Goal: Task Accomplishment & Management: Complete application form

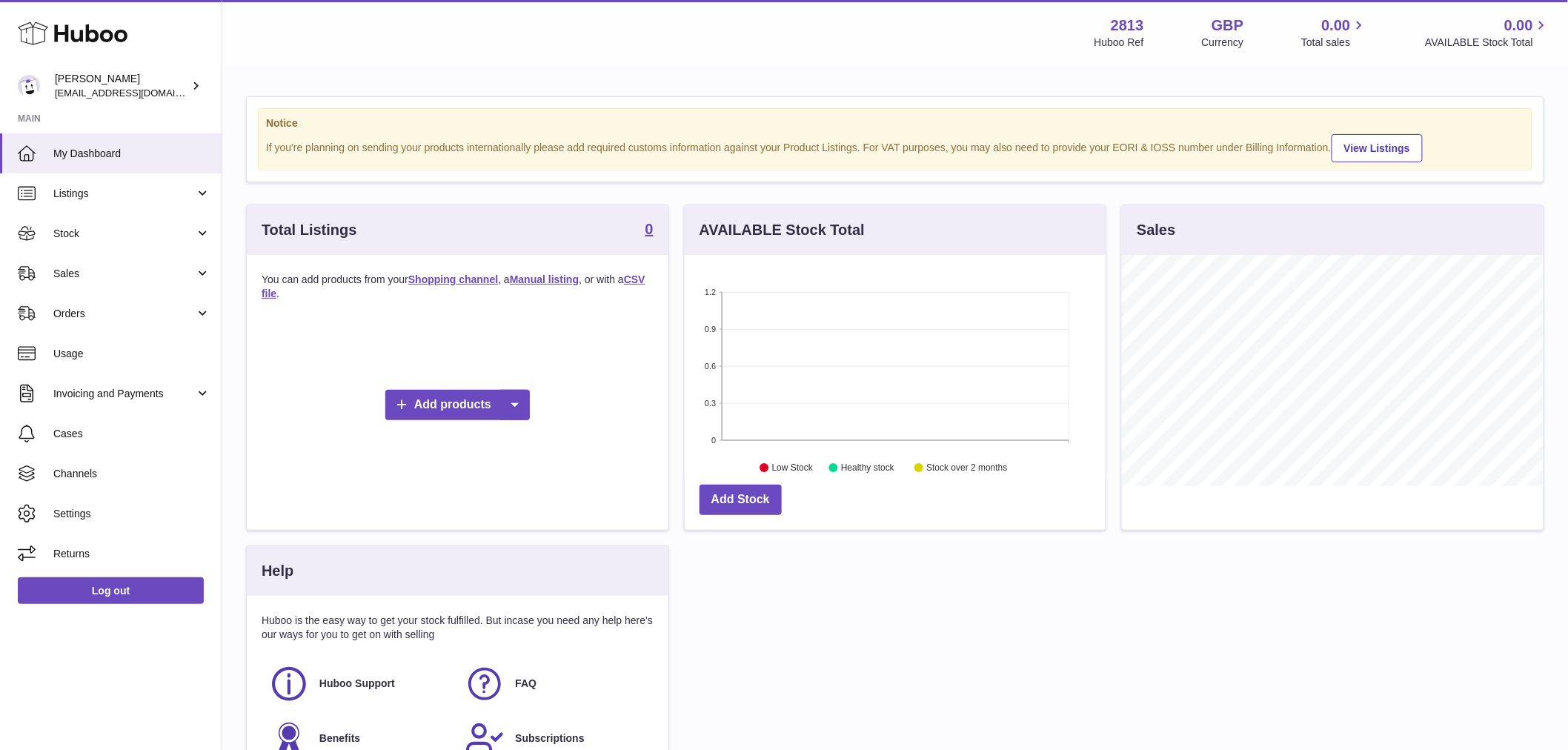
scroll to position [82, 0]
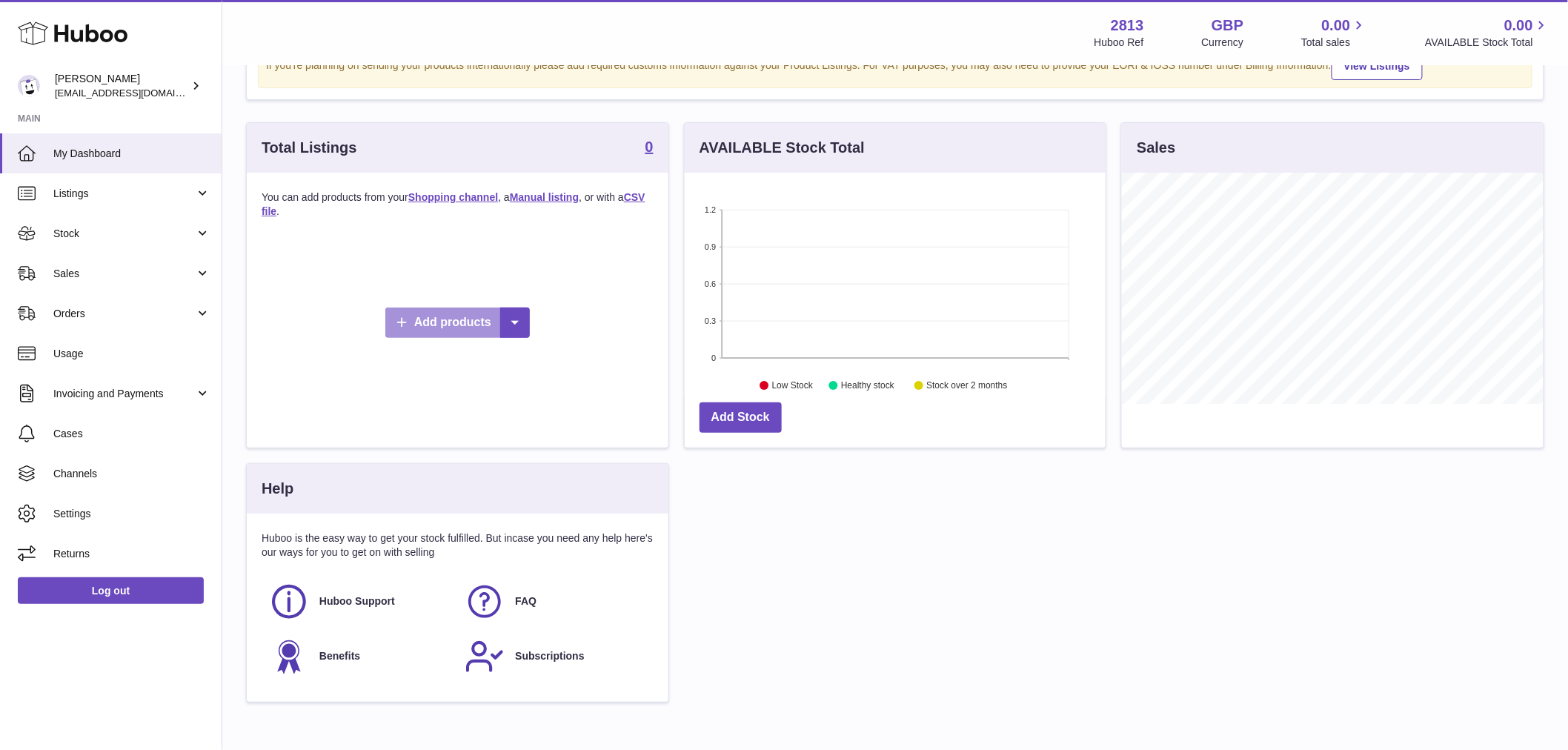
click at [444, 338] on link "Add products" at bounding box center [457, 323] width 144 height 30
click at [538, 409] on link "Manual listing" at bounding box center [538, 405] width 112 height 31
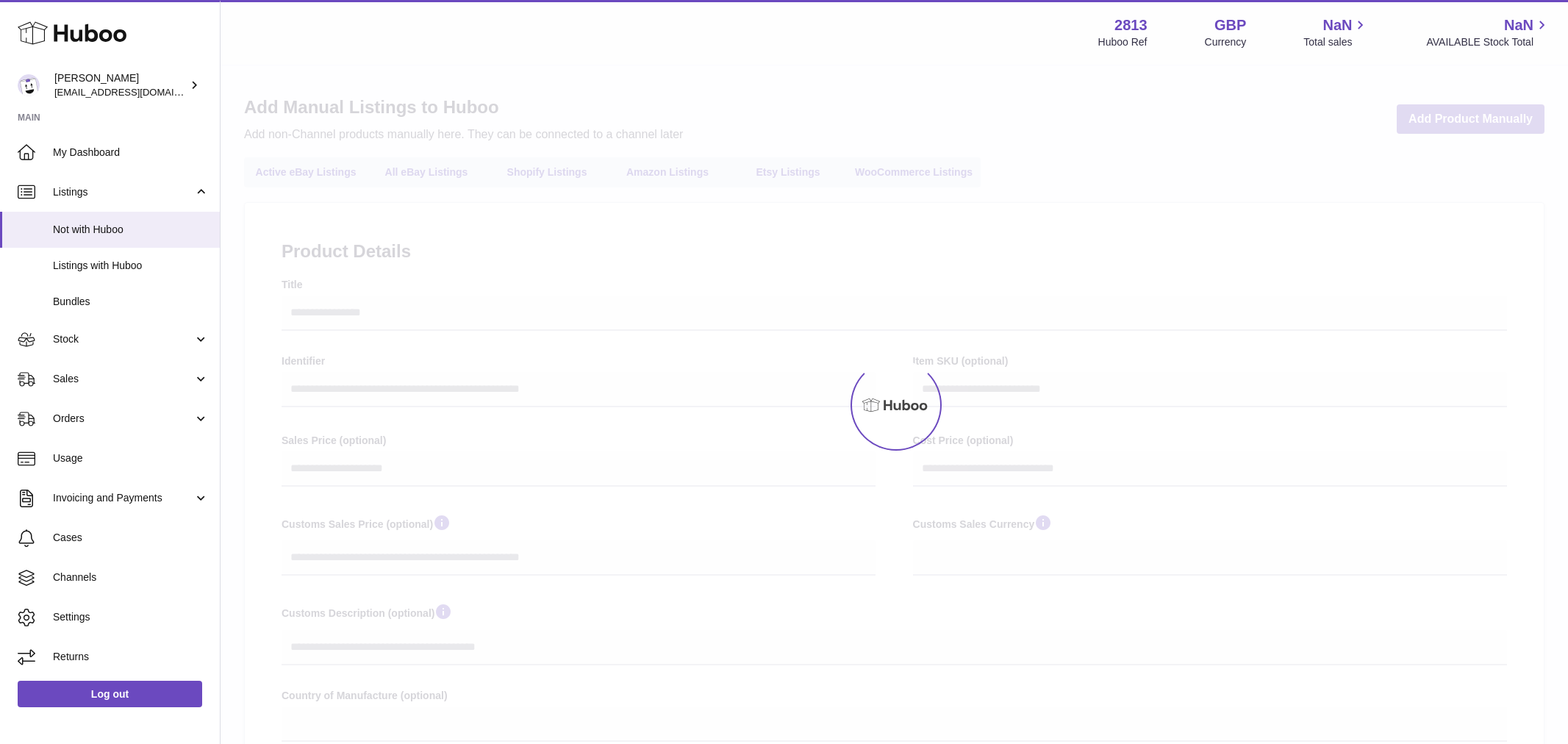
select select
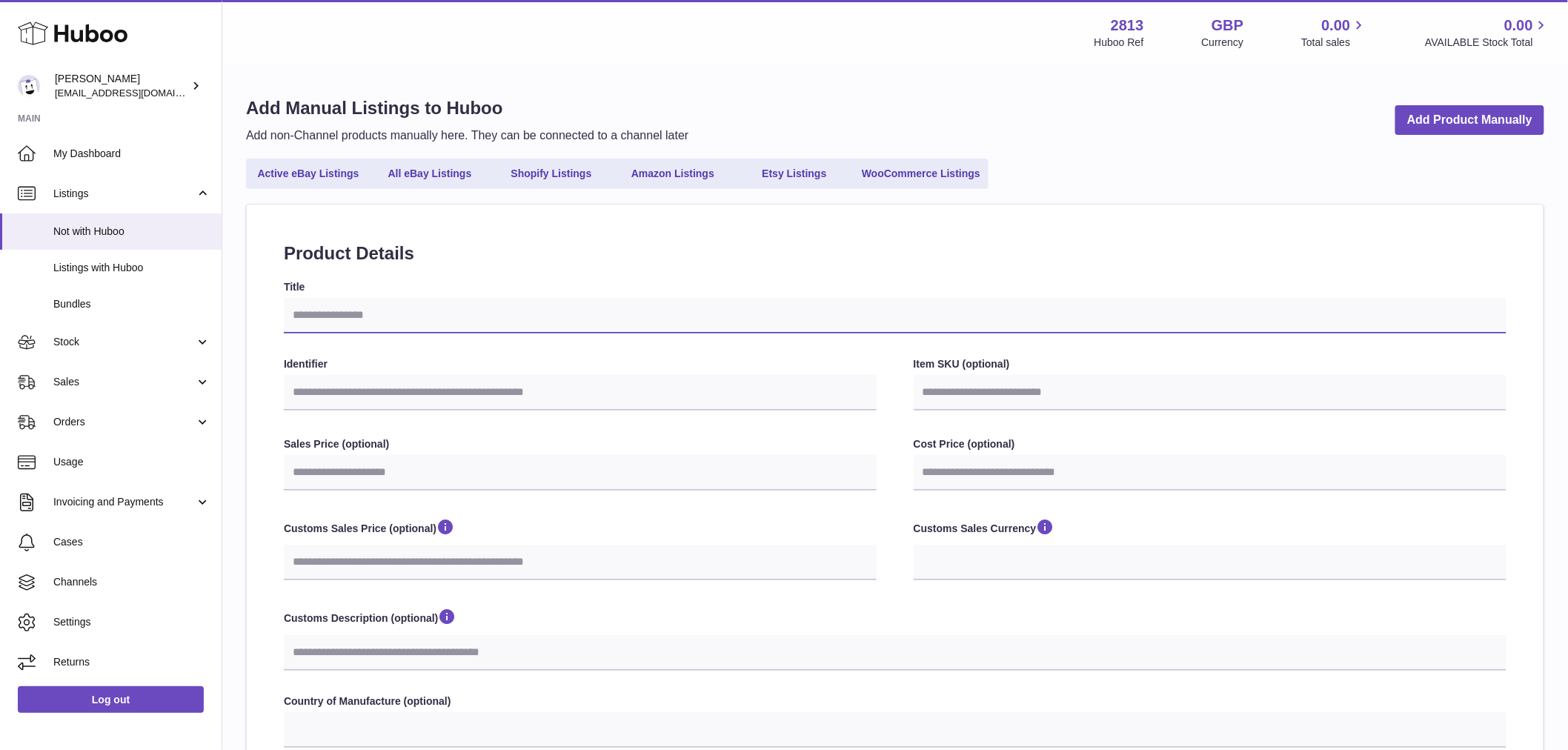
click at [372, 321] on input "Title" at bounding box center [894, 316] width 1223 height 35
type input "*"
select select
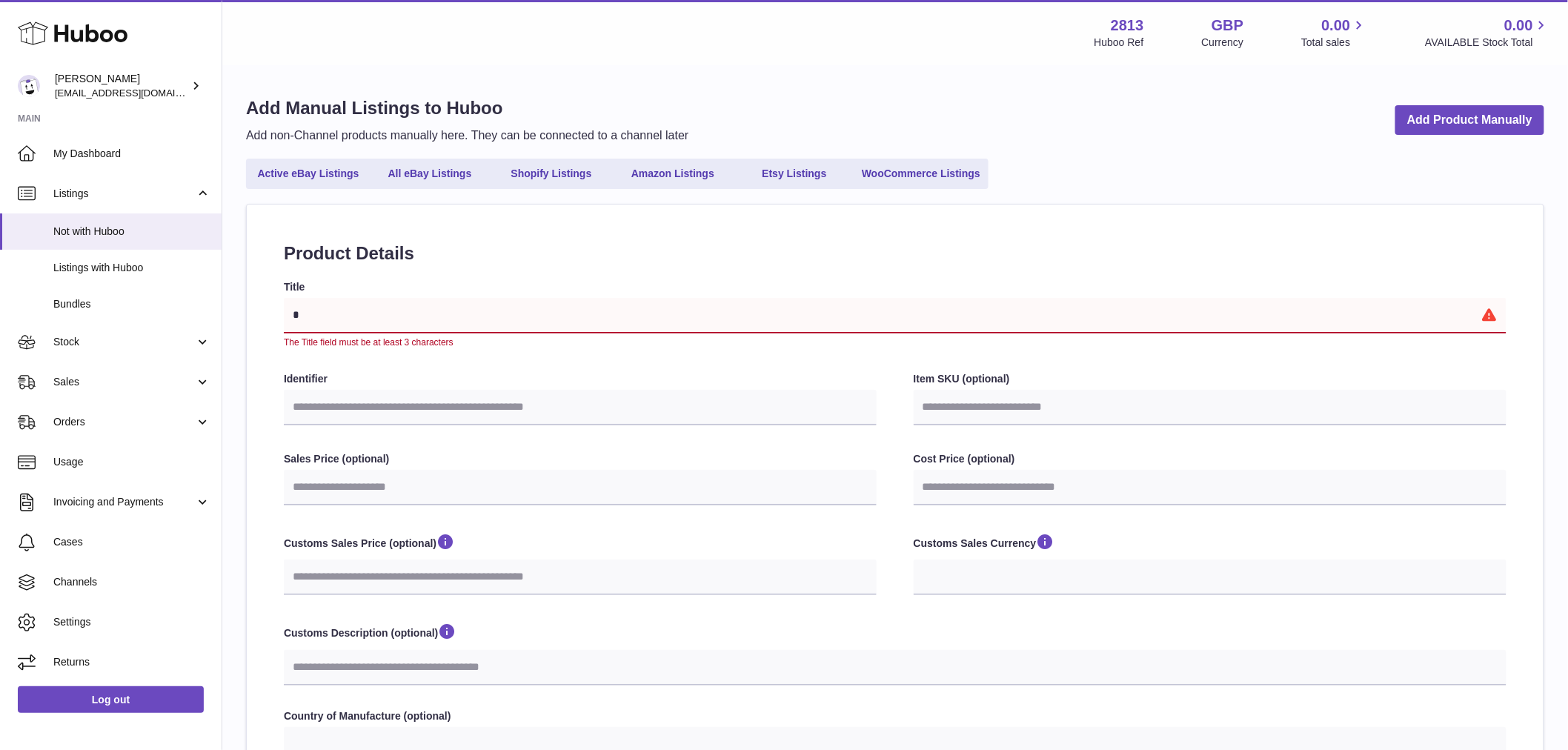
click at [372, 321] on input "*" at bounding box center [894, 316] width 1223 height 35
type input "*"
click at [319, 402] on input "Identifier" at bounding box center [580, 407] width 592 height 35
type input "*"
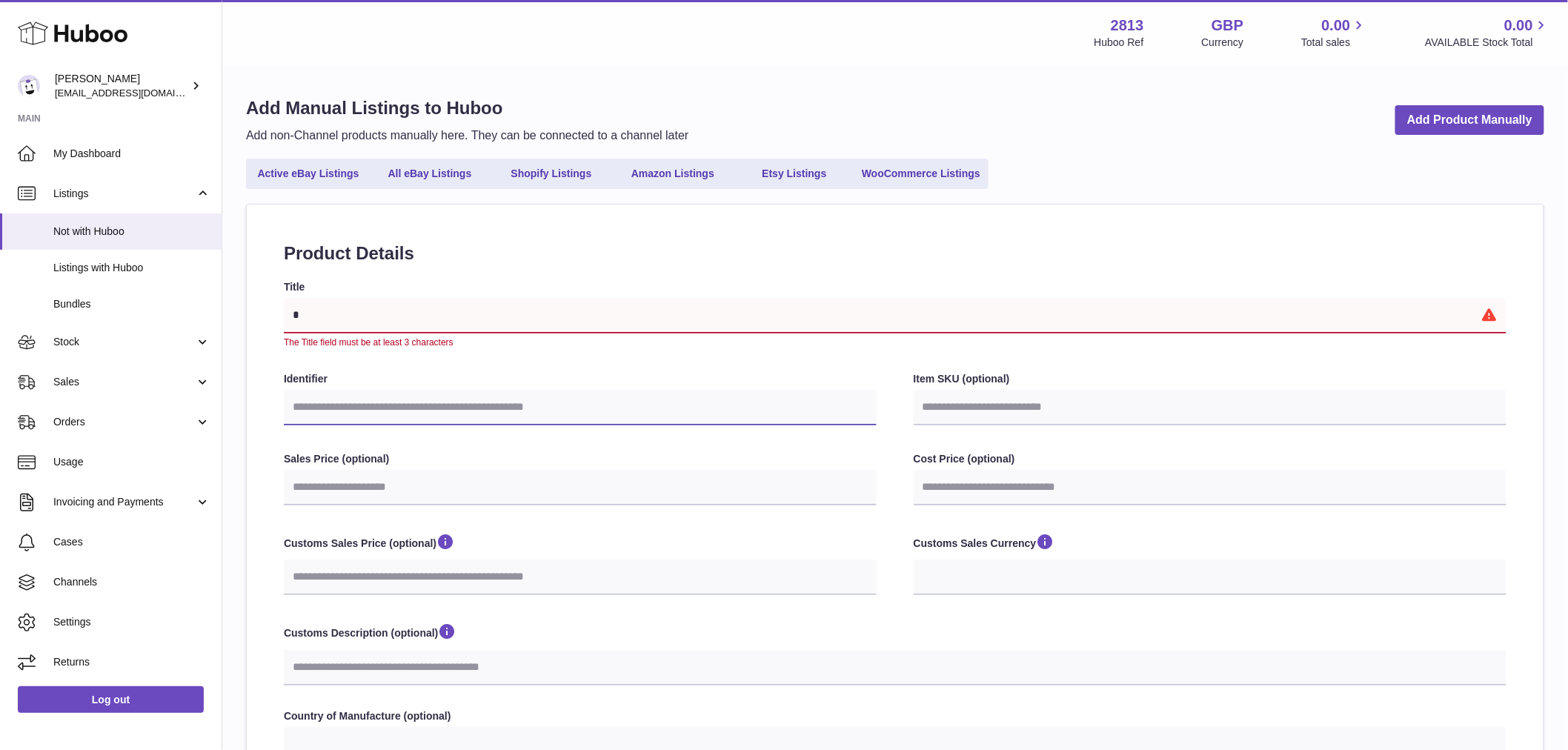
select select
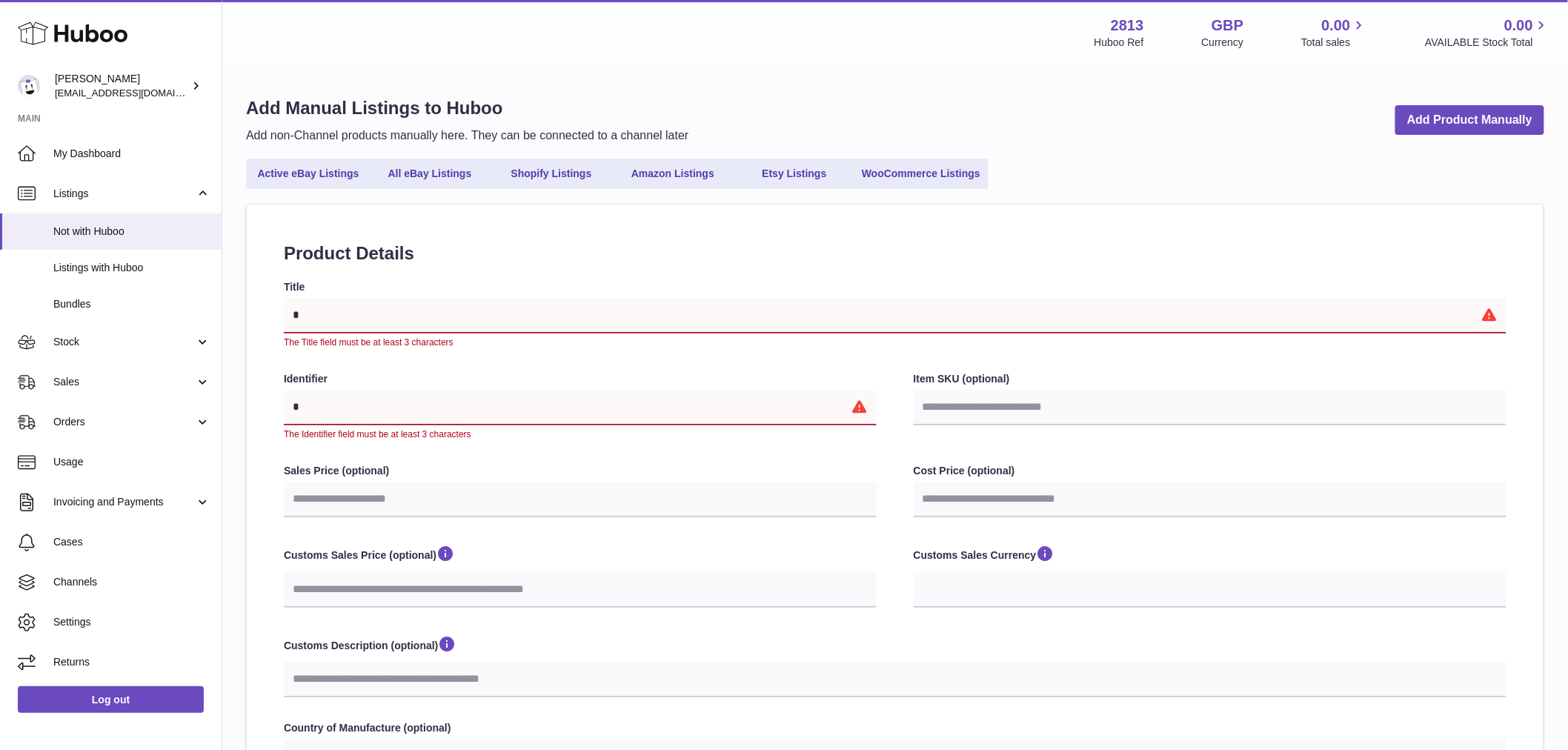
type input "**********"
select select
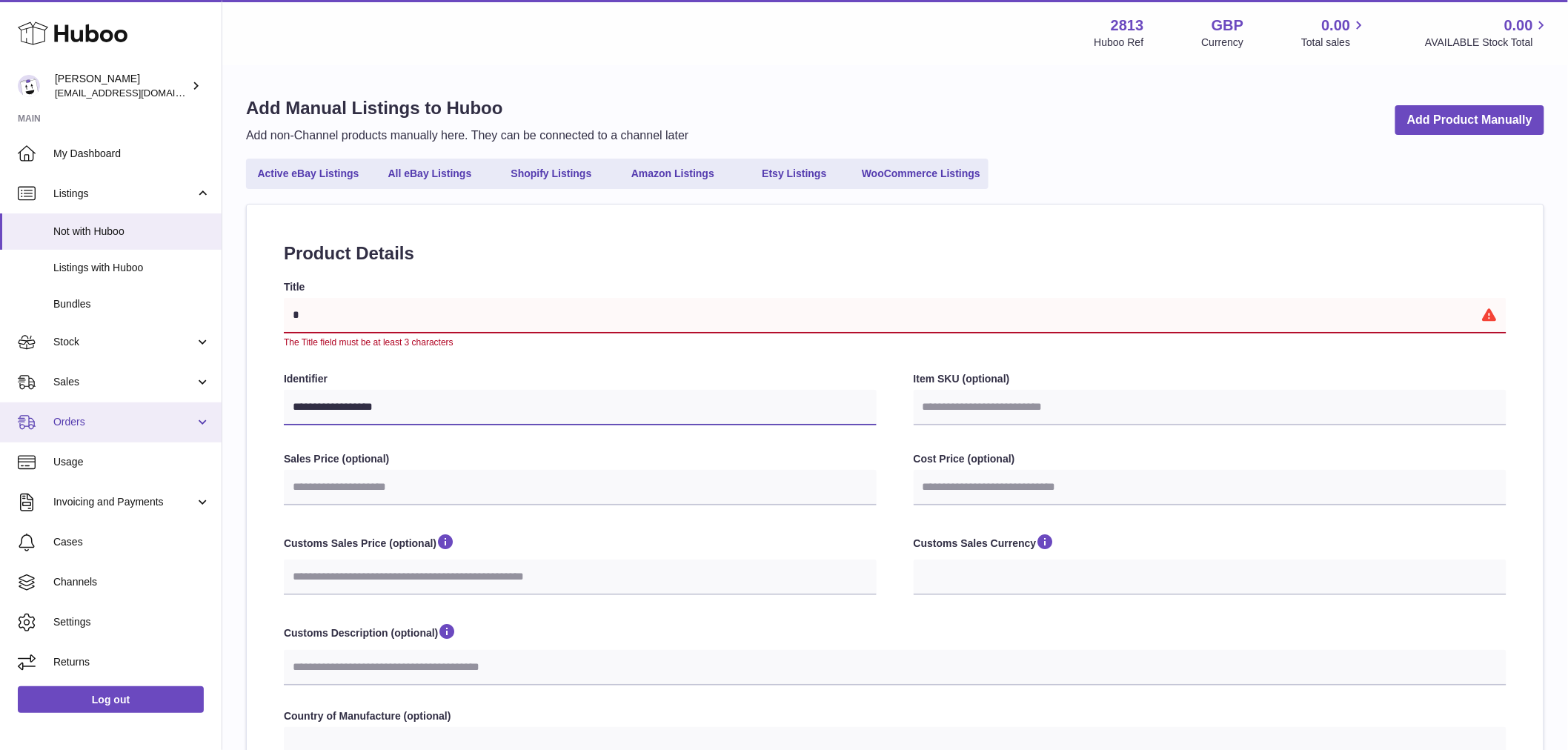
drag, startPoint x: 395, startPoint y: 405, endPoint x: 208, endPoint y: 411, distance: 187.1
click at [208, 411] on div "Huboo Simon Tyrrell internalAdmin-2813@internal.huboo.com Main My Dashboard Lis…" at bounding box center [784, 579] width 1568 height 1159
click at [402, 306] on input "*" at bounding box center [894, 316] width 1223 height 35
click at [401, 306] on input "*" at bounding box center [894, 316] width 1223 height 35
paste input "**********"
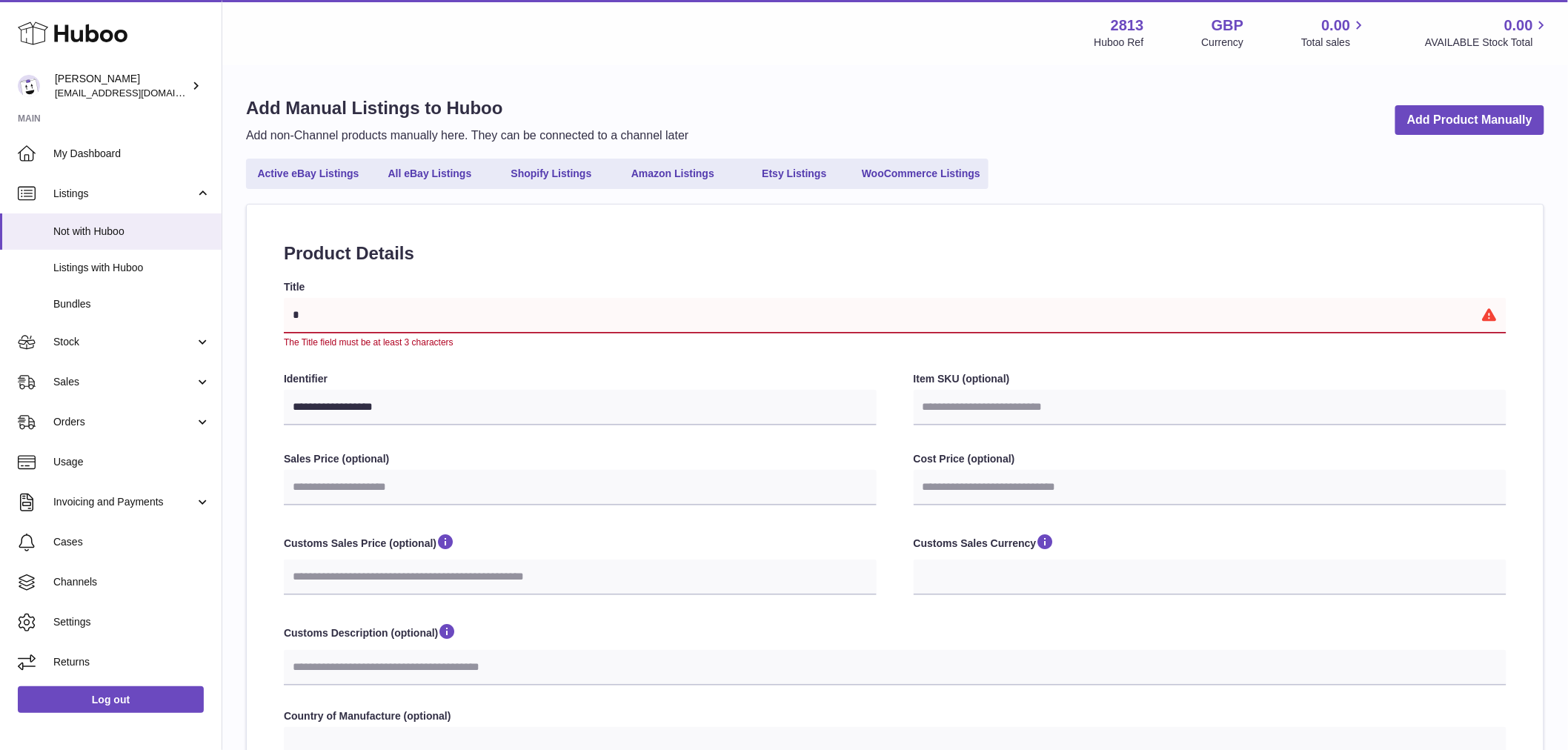
type input "**********"
select select
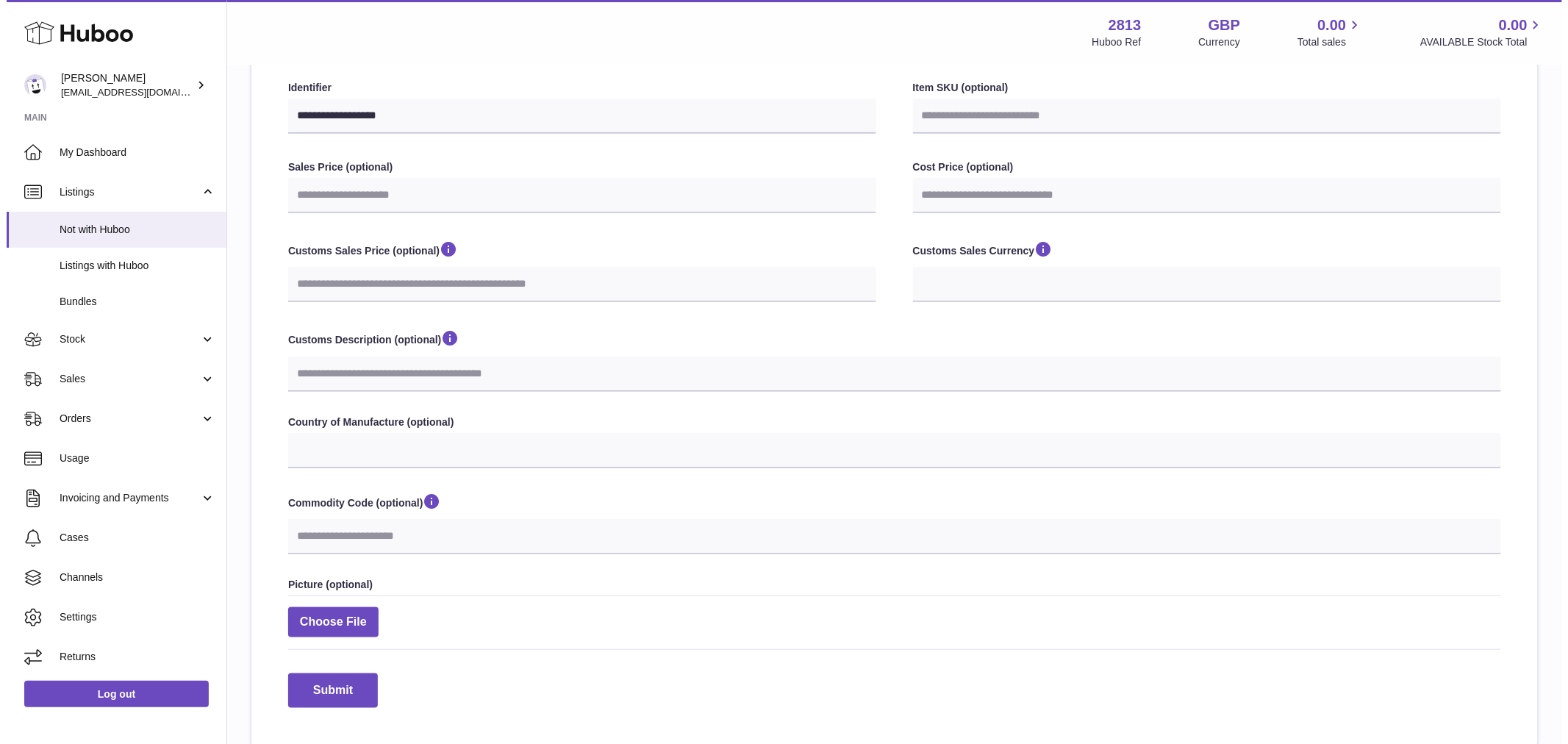
scroll to position [390, 0]
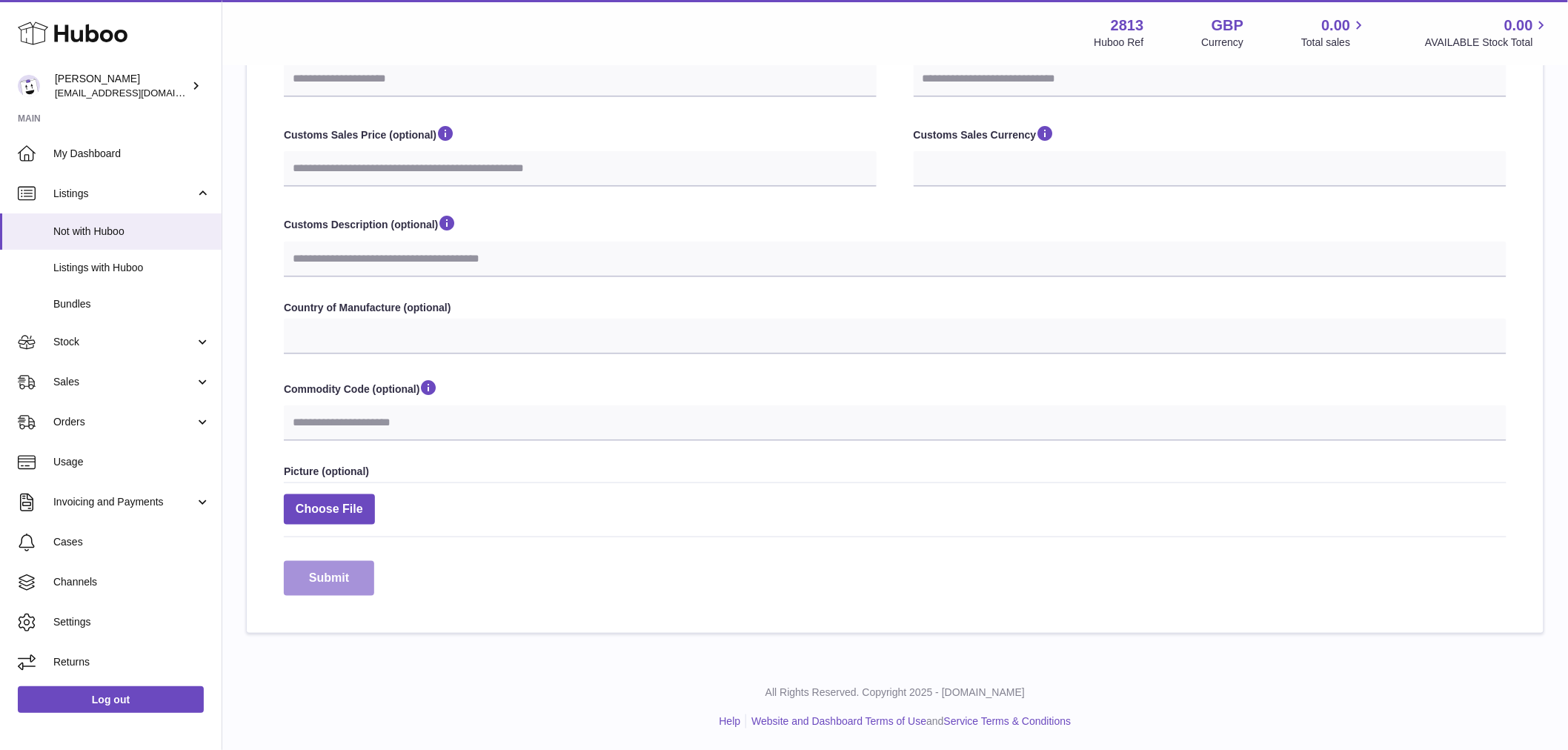
type input "**********"
click at [314, 583] on button "Submit" at bounding box center [329, 578] width 90 height 35
select select
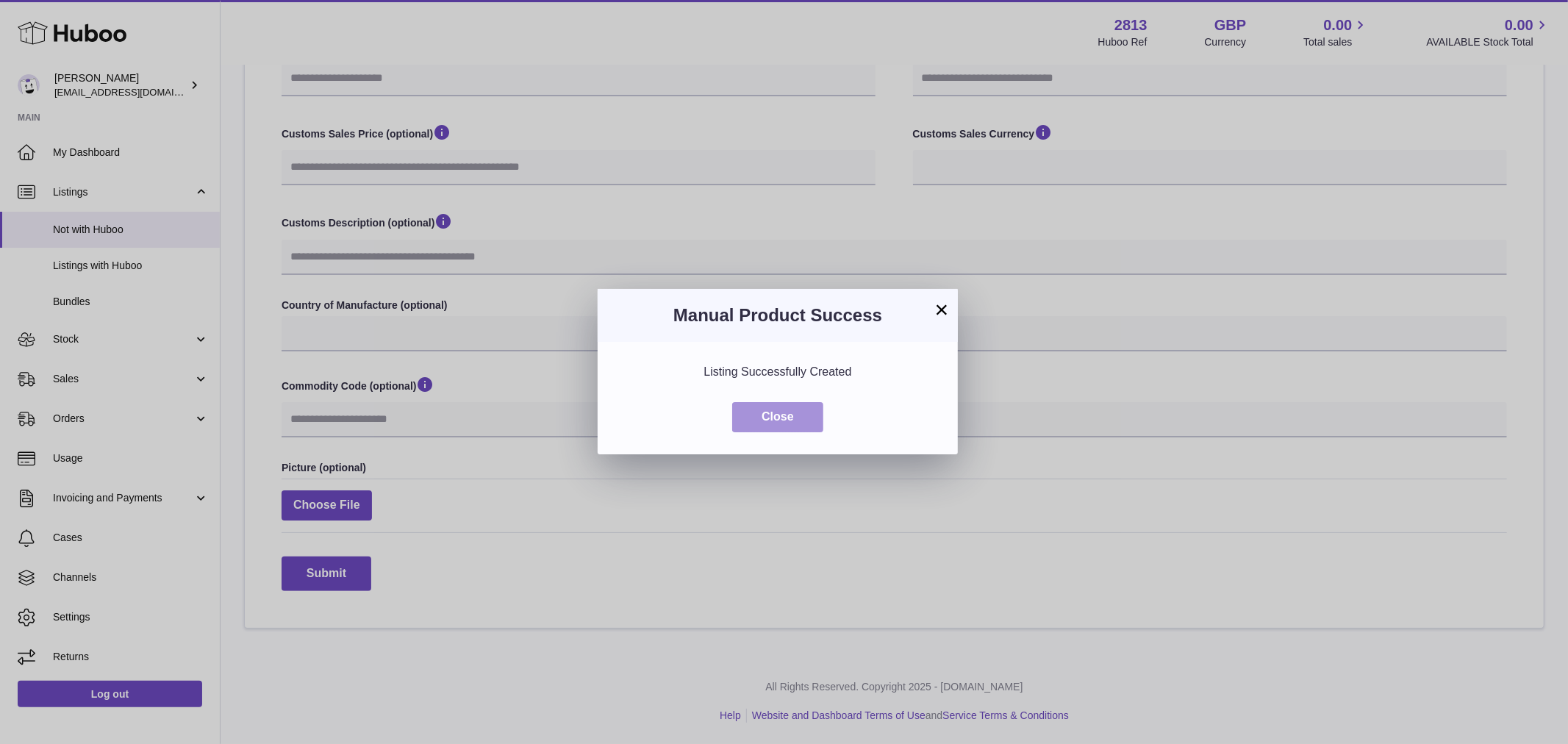
click at [774, 422] on button "Close" at bounding box center [777, 416] width 91 height 30
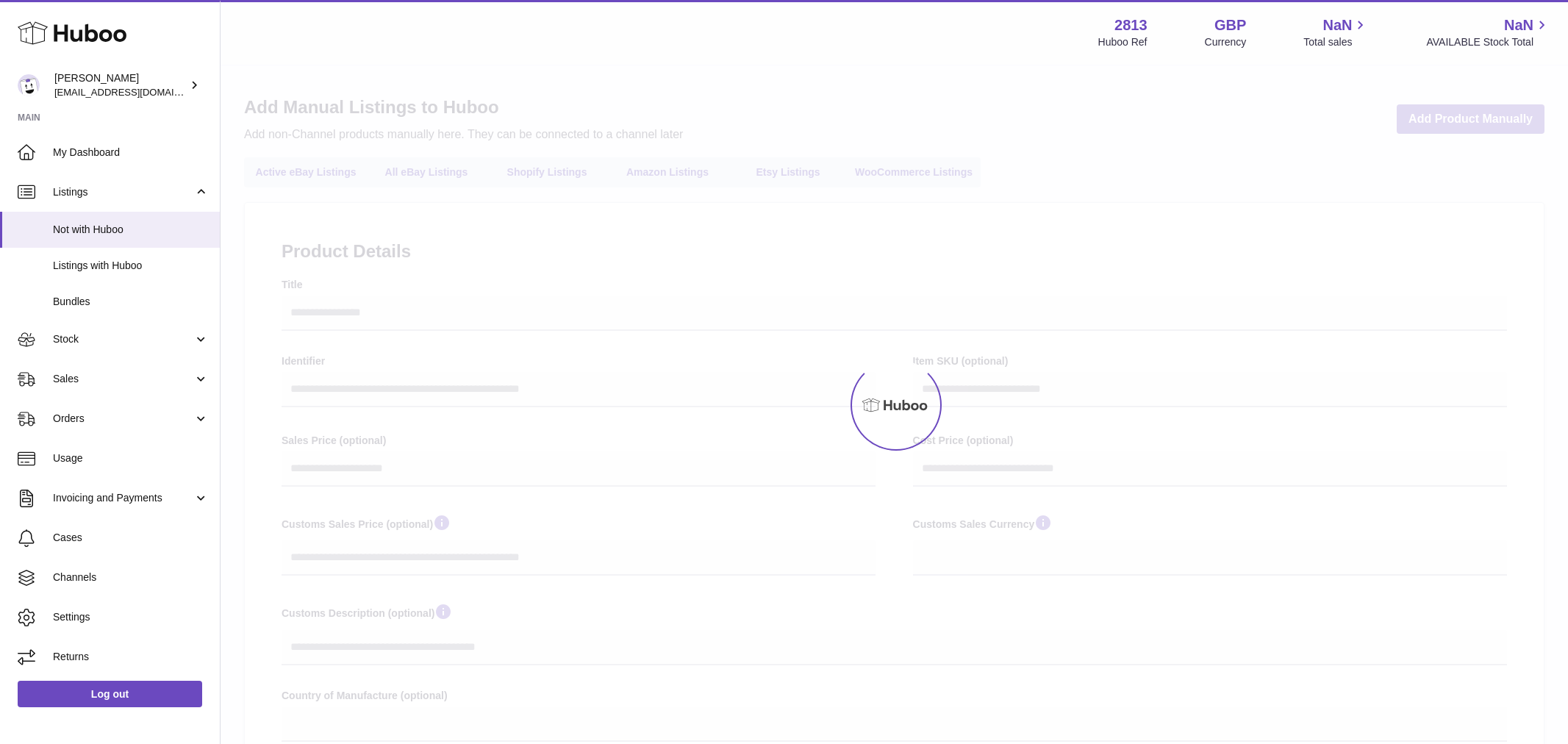
select select
